Goal: Check status: Check status

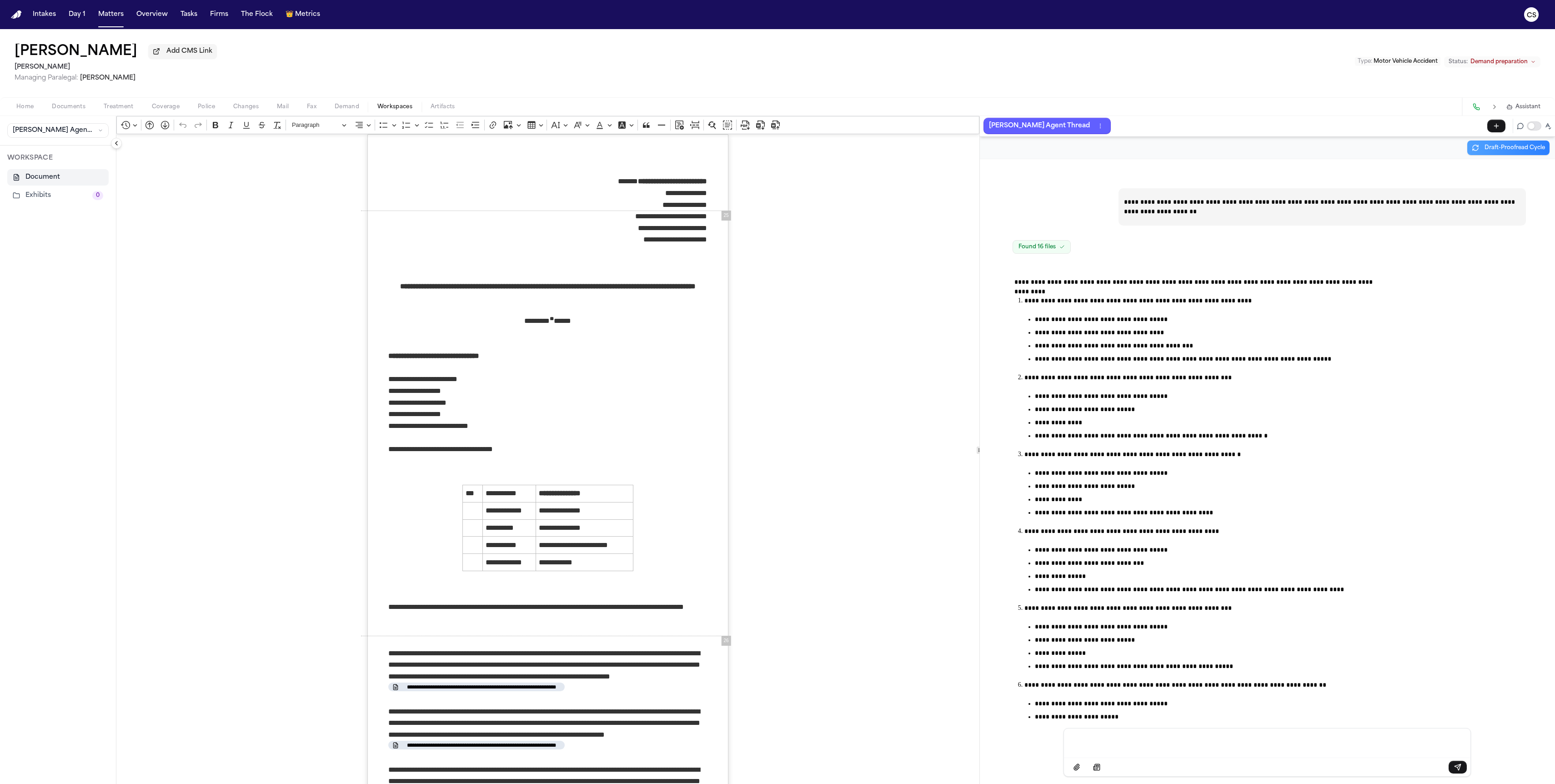
scroll to position [5882, 0]
